Goal: Communication & Community: Answer question/provide support

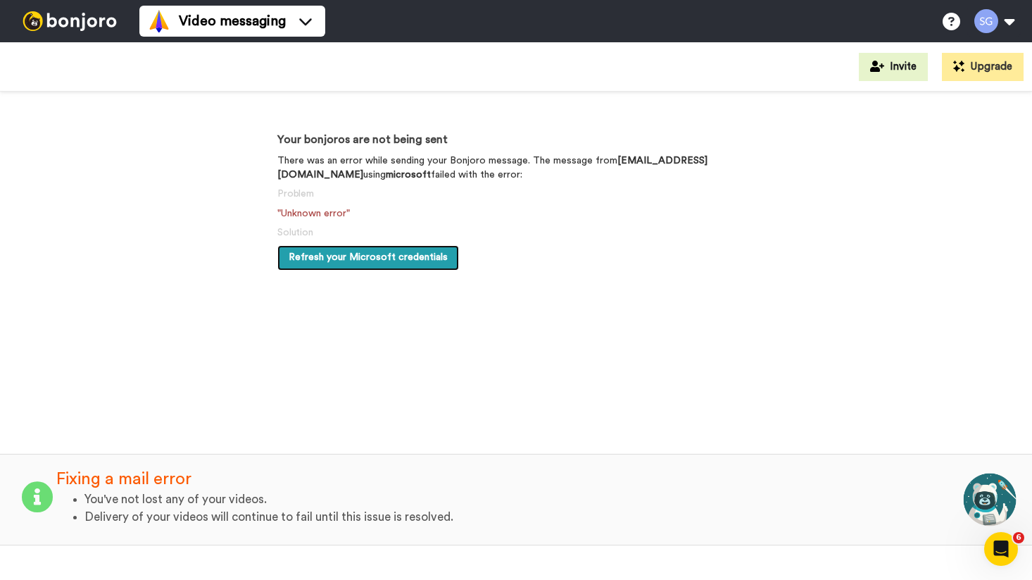
click at [389, 254] on span "Refresh your Microsoft credentials" at bounding box center [368, 257] width 159 height 10
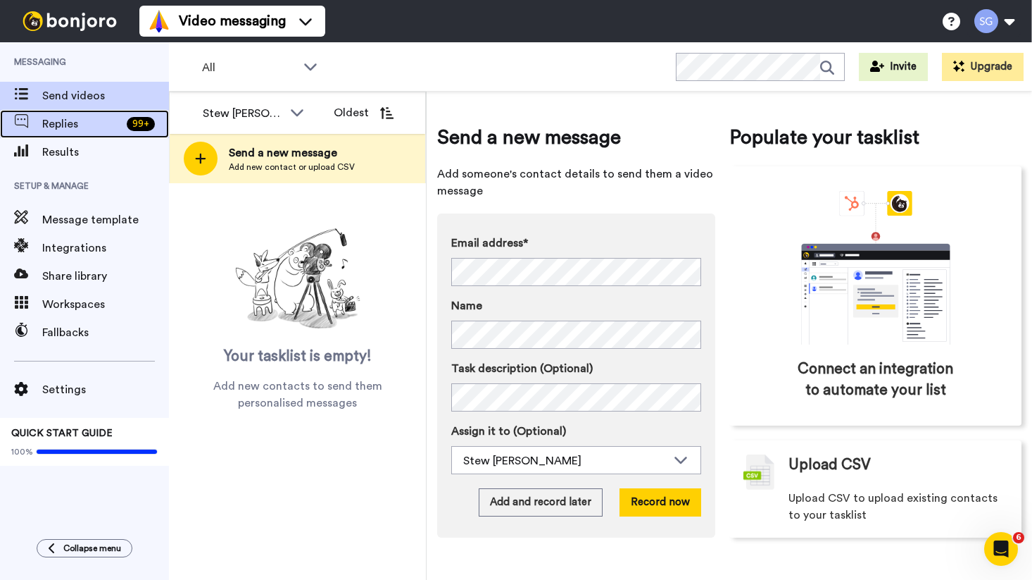
click at [63, 123] on span "Replies" at bounding box center [81, 123] width 79 height 17
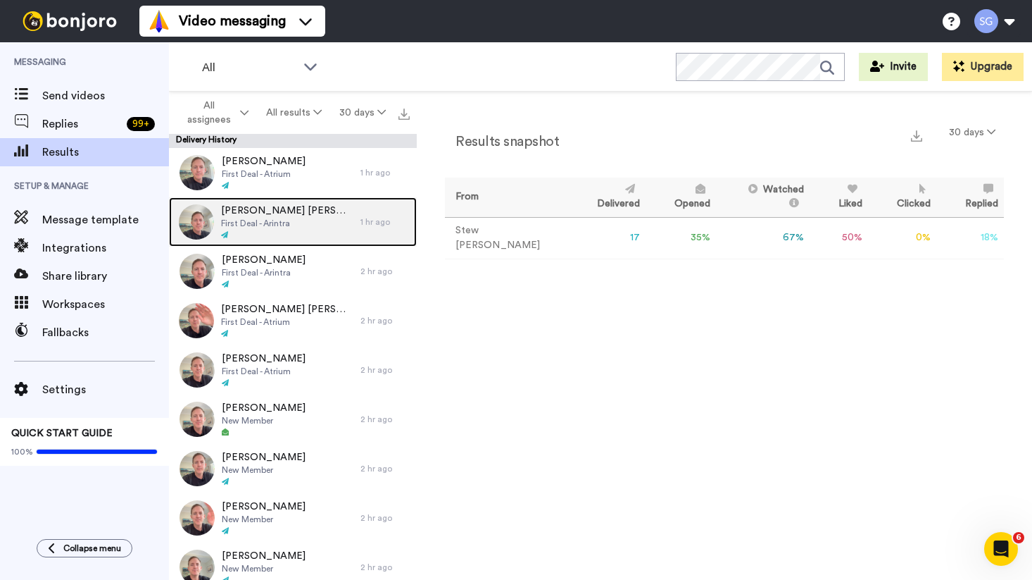
click at [281, 200] on div "Manoj Kumar Bhatt First Deal - Arintra" at bounding box center [265, 221] width 192 height 49
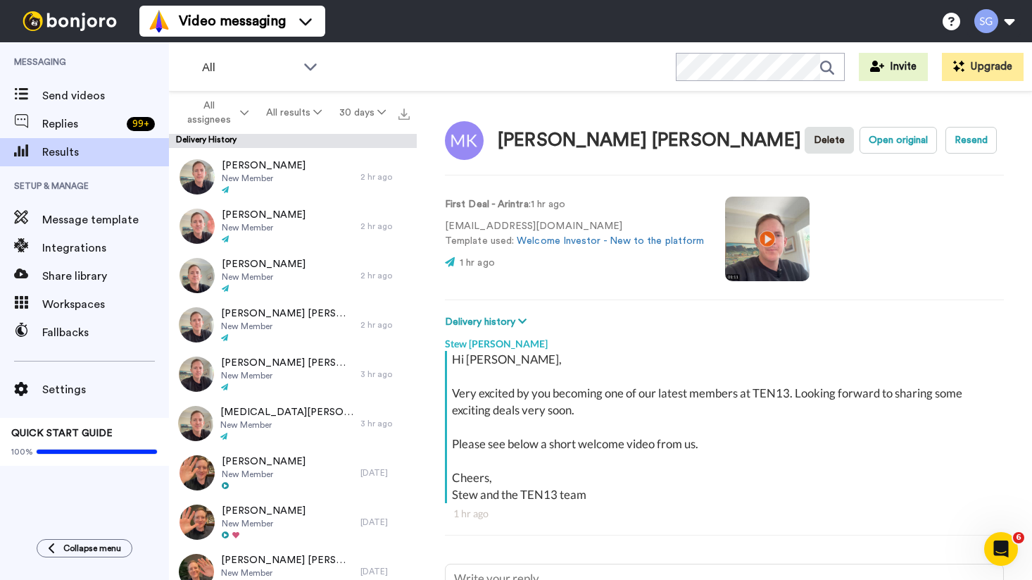
scroll to position [398, 0]
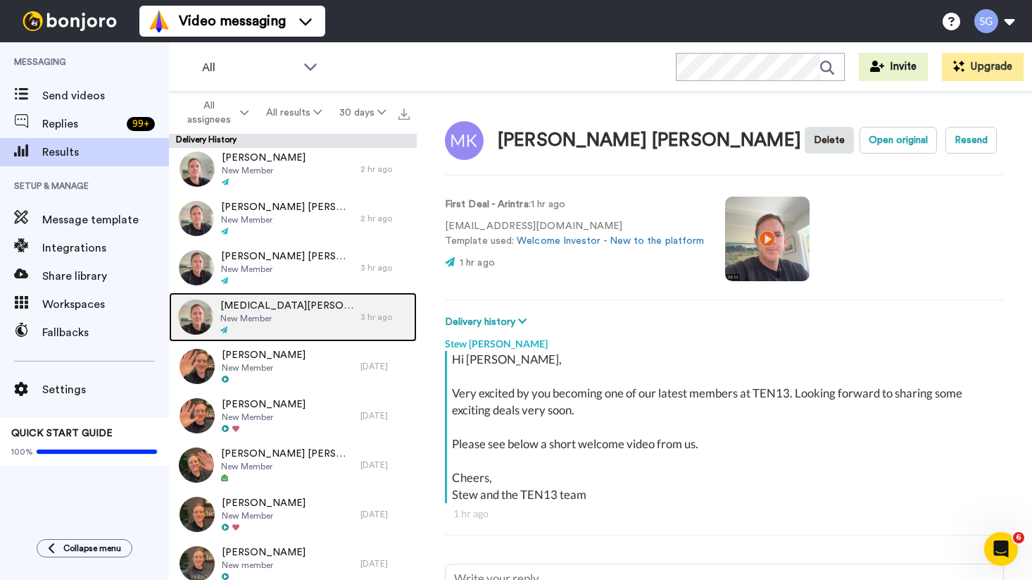
click at [324, 329] on div at bounding box center [286, 330] width 133 height 10
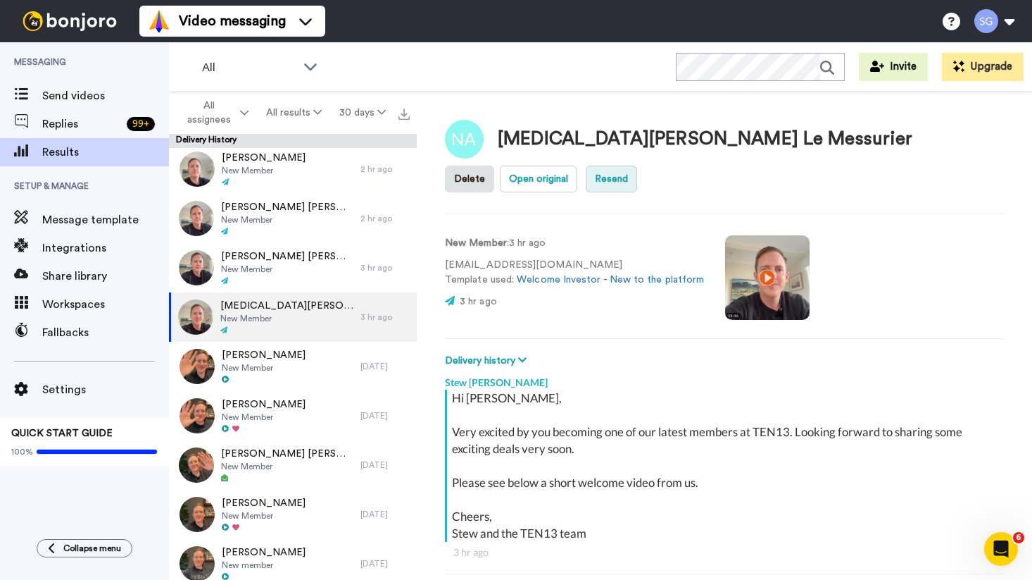
click at [637, 165] on button "Resend" at bounding box center [611, 178] width 51 height 27
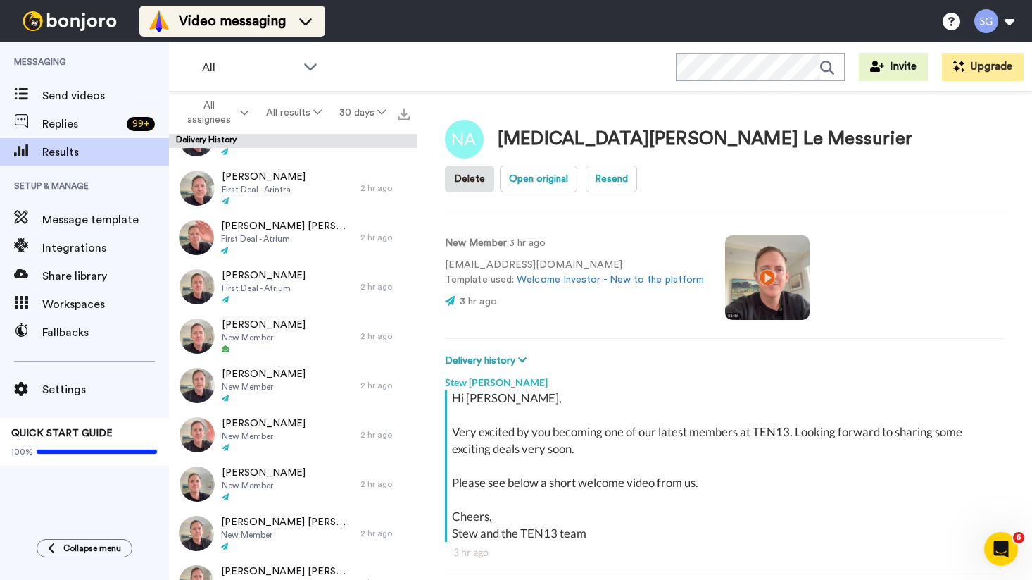
scroll to position [92, 0]
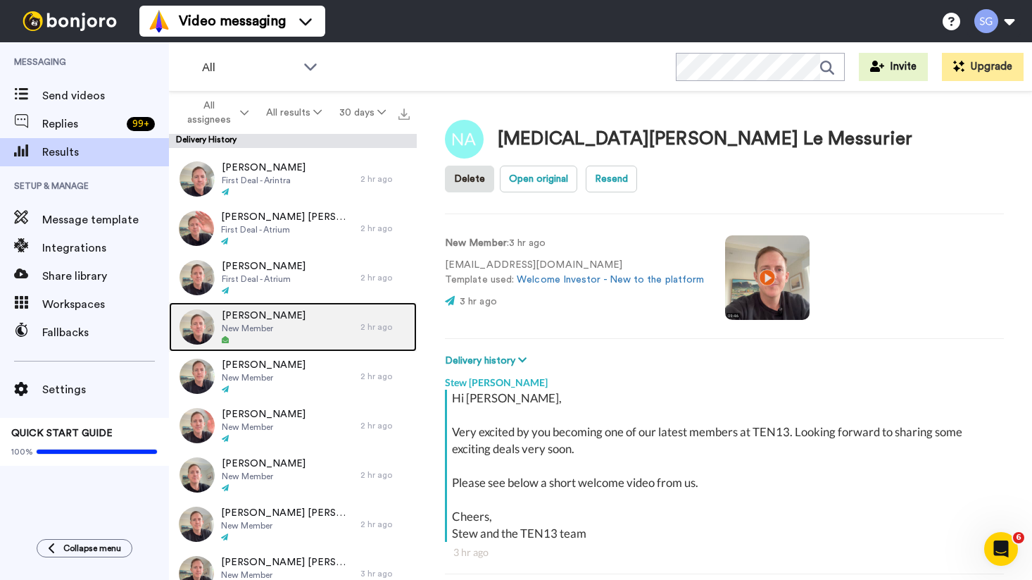
click at [291, 322] on span "Christopher Robert Sponiar" at bounding box center [264, 315] width 84 height 14
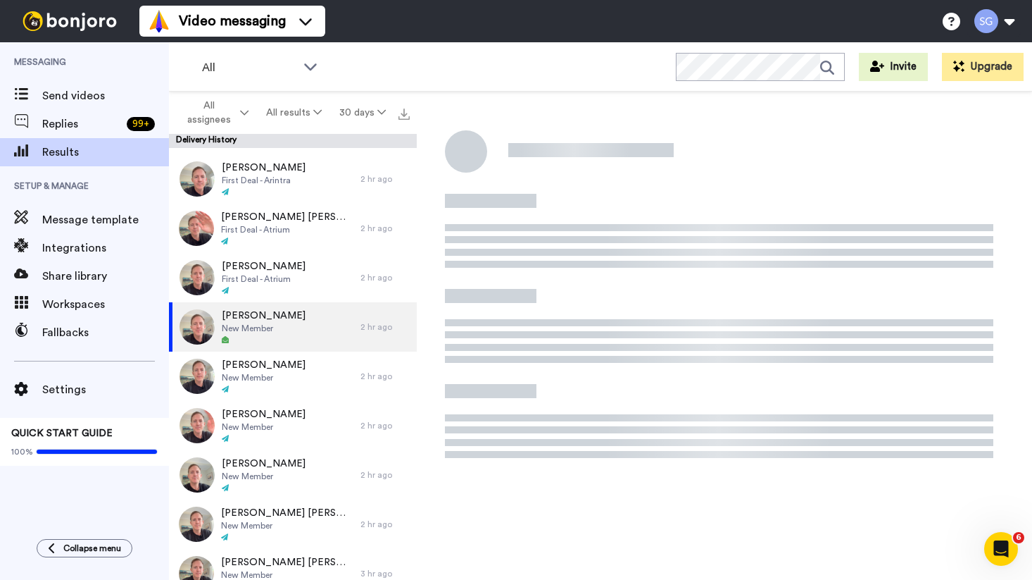
type textarea "x"
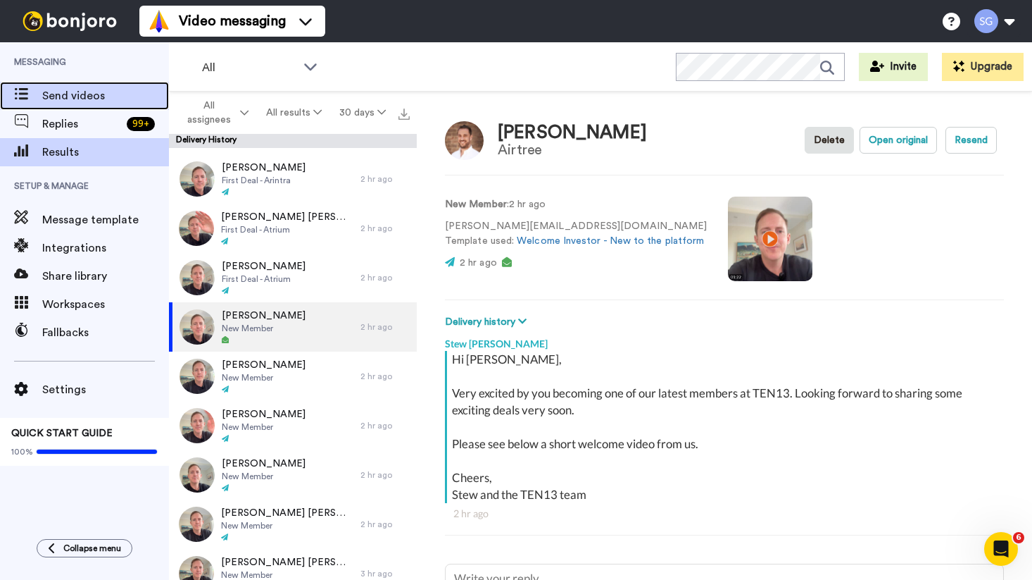
click at [75, 92] on span "Send videos" at bounding box center [105, 95] width 127 height 17
